Goal: Task Accomplishment & Management: Manage account settings

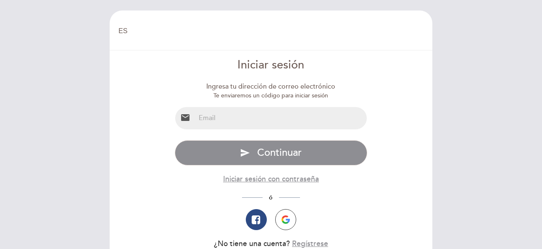
select select "es"
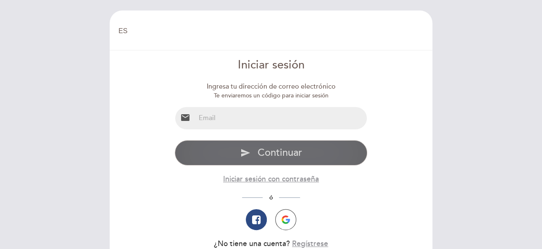
click at [270, 158] on span "Continuar" at bounding box center [279, 153] width 45 height 12
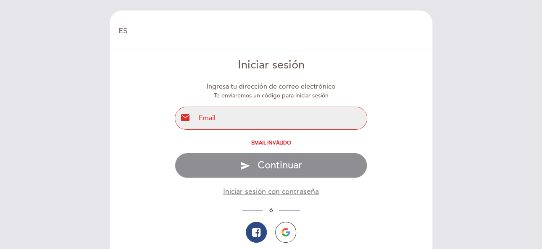
click at [249, 117] on input "email" at bounding box center [281, 118] width 172 height 22
type input "[EMAIL_ADDRESS][DOMAIN_NAME]"
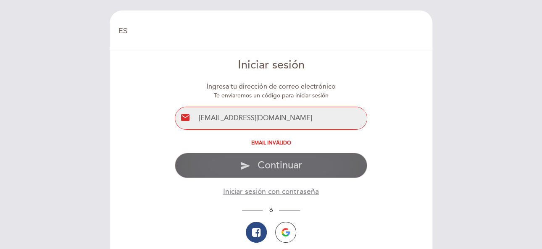
click at [277, 169] on span "Continuar" at bounding box center [279, 166] width 45 height 12
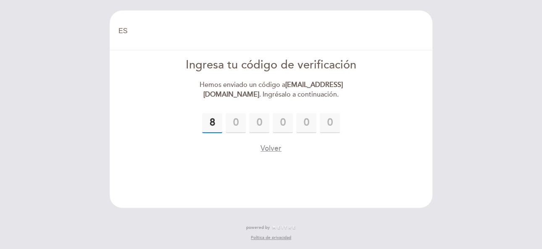
type input "8"
type input "6"
type input "0"
type input "4"
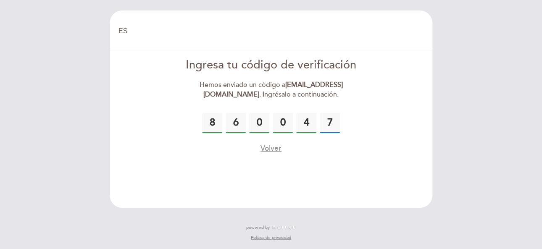
type input "7"
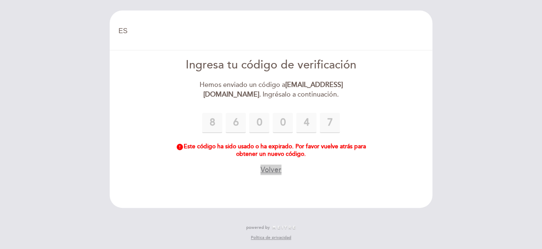
click at [269, 171] on button "Volver" at bounding box center [271, 170] width 21 height 11
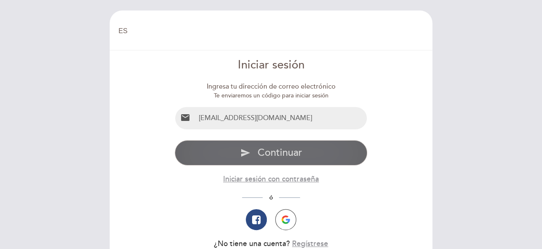
click at [282, 150] on span "Continuar" at bounding box center [279, 153] width 45 height 12
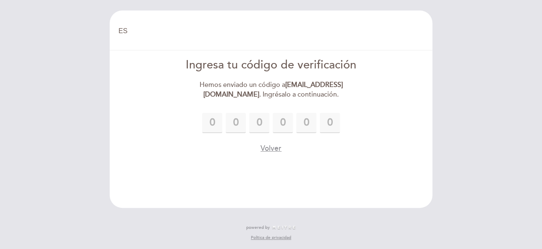
click at [293, 29] on div at bounding box center [271, 30] width 106 height 29
click at [210, 124] on input "text" at bounding box center [212, 123] width 20 height 20
type input "7"
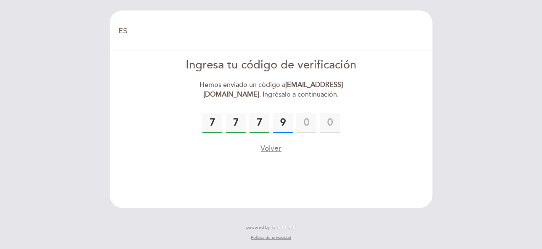
type input "9"
type input "8"
type input "5"
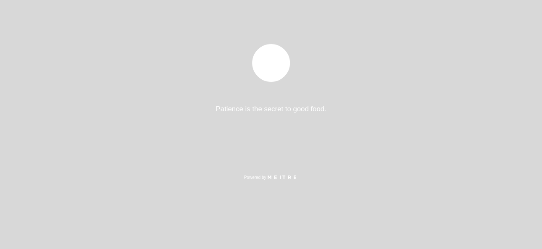
select select "es"
